Goal: Transaction & Acquisition: Download file/media

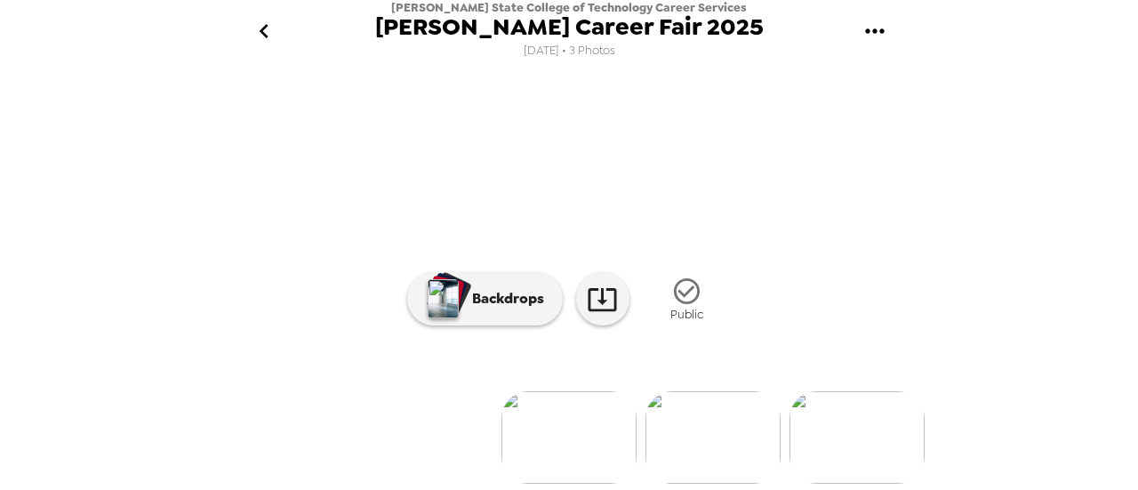
scroll to position [178, 0]
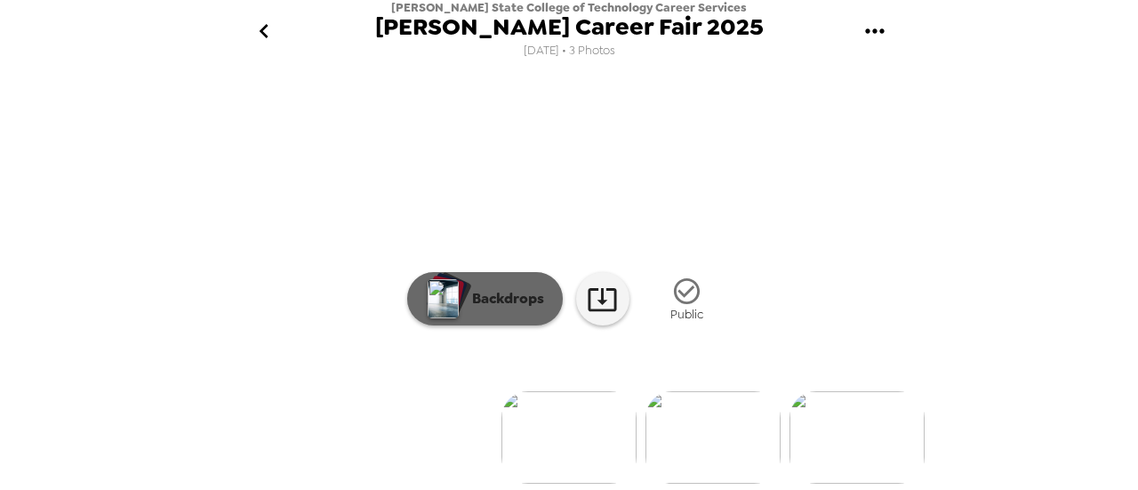
click at [535, 309] on p "Backdrops" at bounding box center [503, 298] width 81 height 21
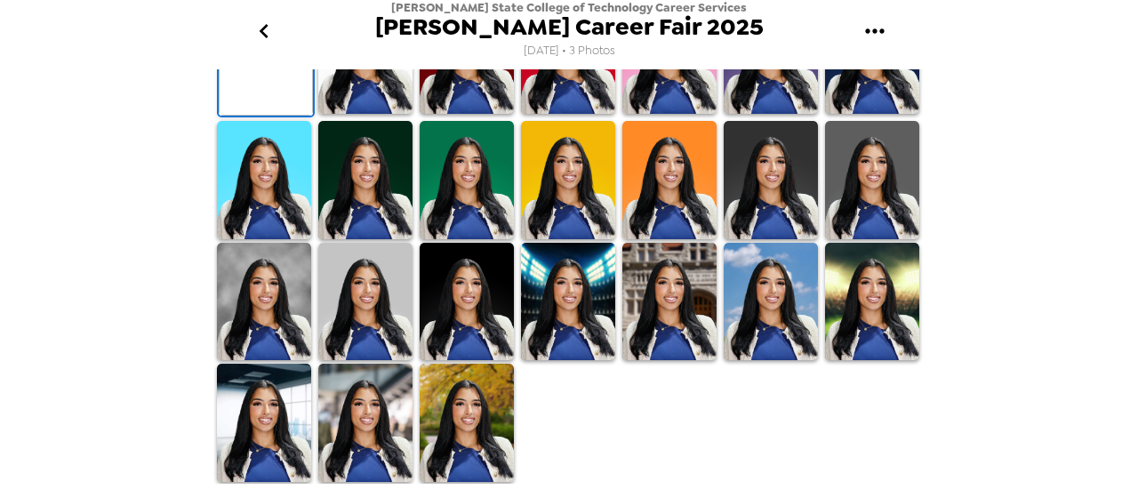
click at [996, 168] on div "[PERSON_NAME] State College of Technology Career Services [PERSON_NAME] Career …" at bounding box center [569, 245] width 1138 height 490
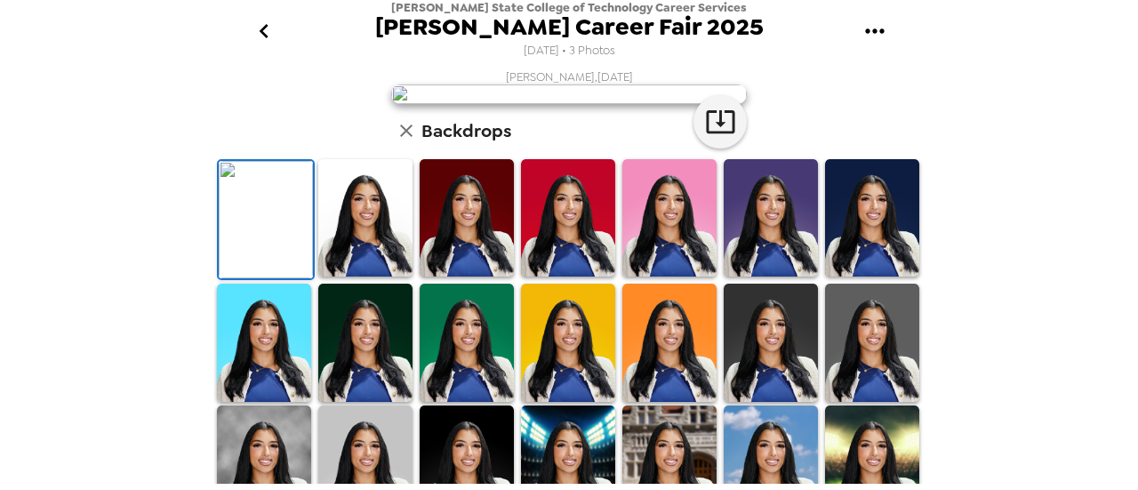
click at [270, 36] on icon "go back" at bounding box center [264, 31] width 28 height 28
click at [263, 33] on icon "go back" at bounding box center [263, 31] width 9 height 14
click at [882, 17] on icon "gallery menu" at bounding box center [875, 31] width 28 height 28
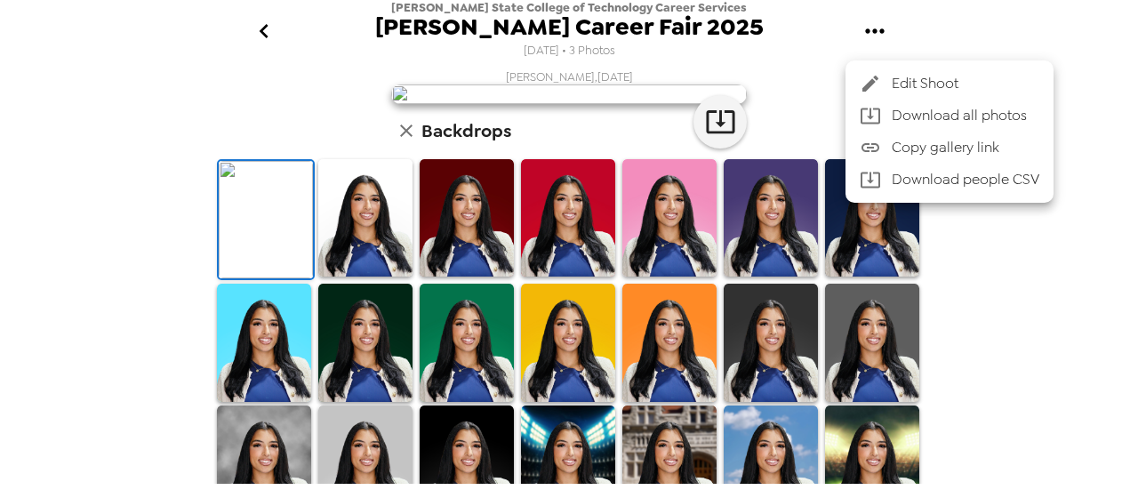
click at [897, 110] on span "Download all photos" at bounding box center [966, 115] width 148 height 21
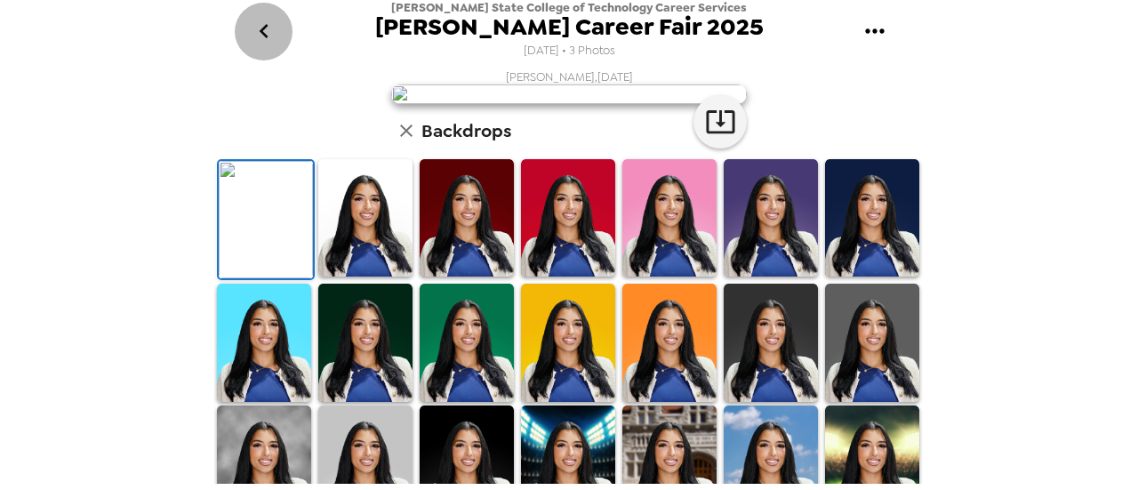
click at [269, 33] on icon "go back" at bounding box center [264, 31] width 28 height 28
